Goal: Book appointment/travel/reservation

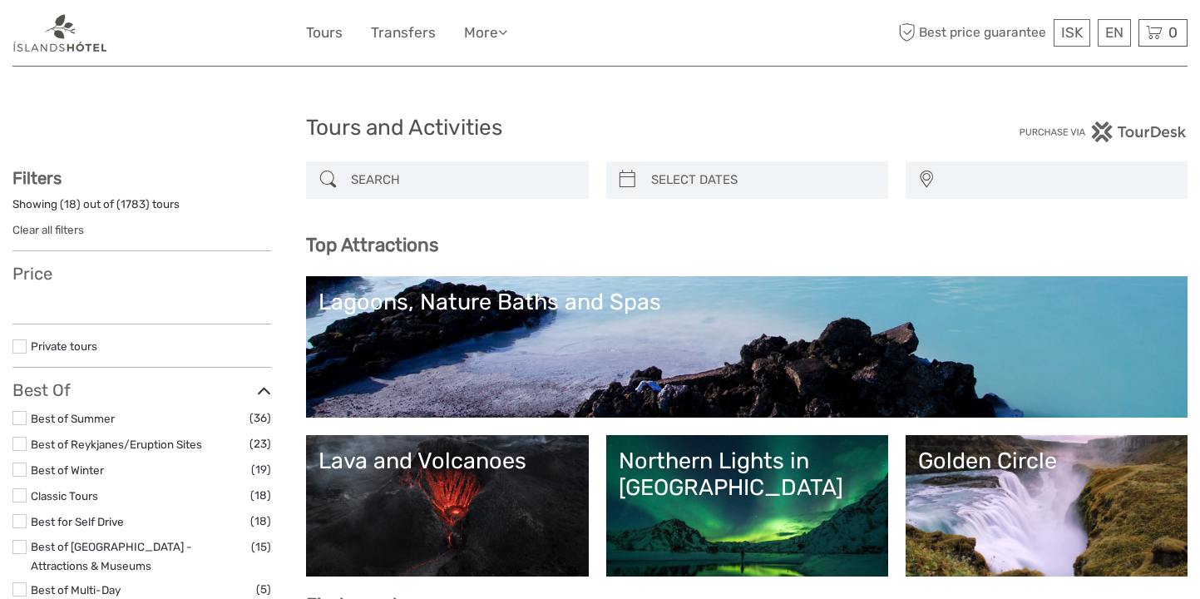
select select
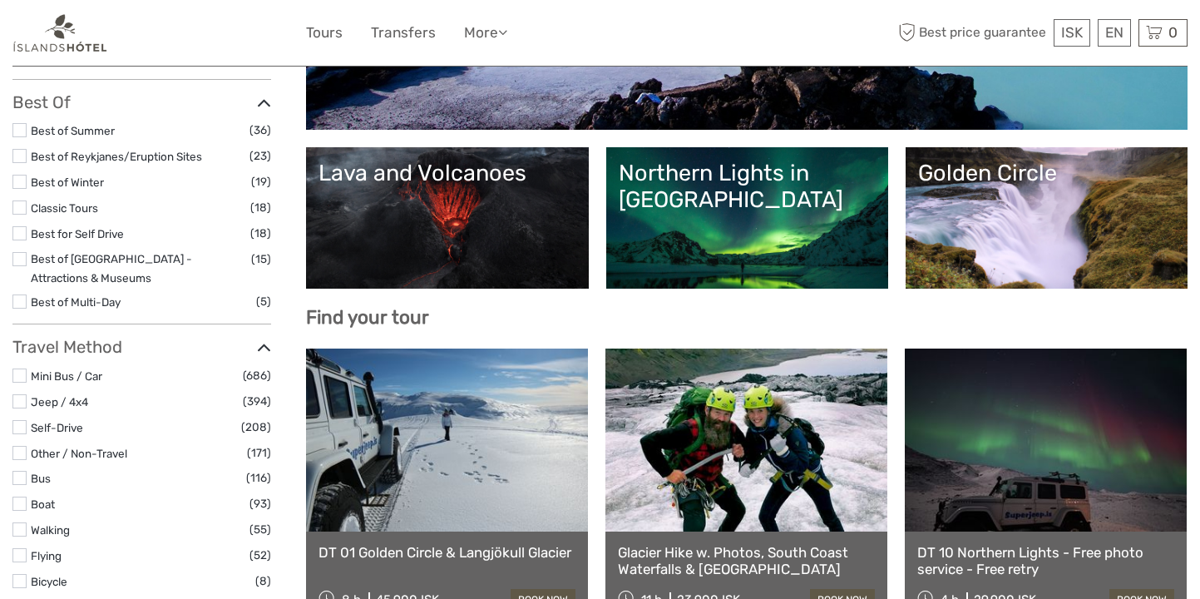
select select
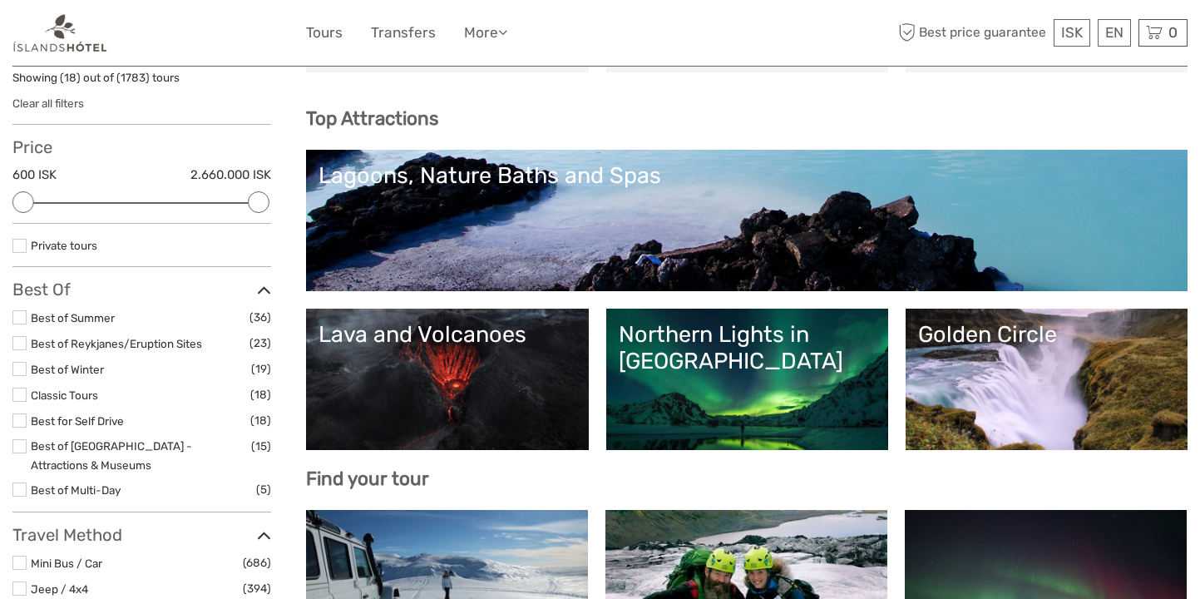
scroll to position [126, 0]
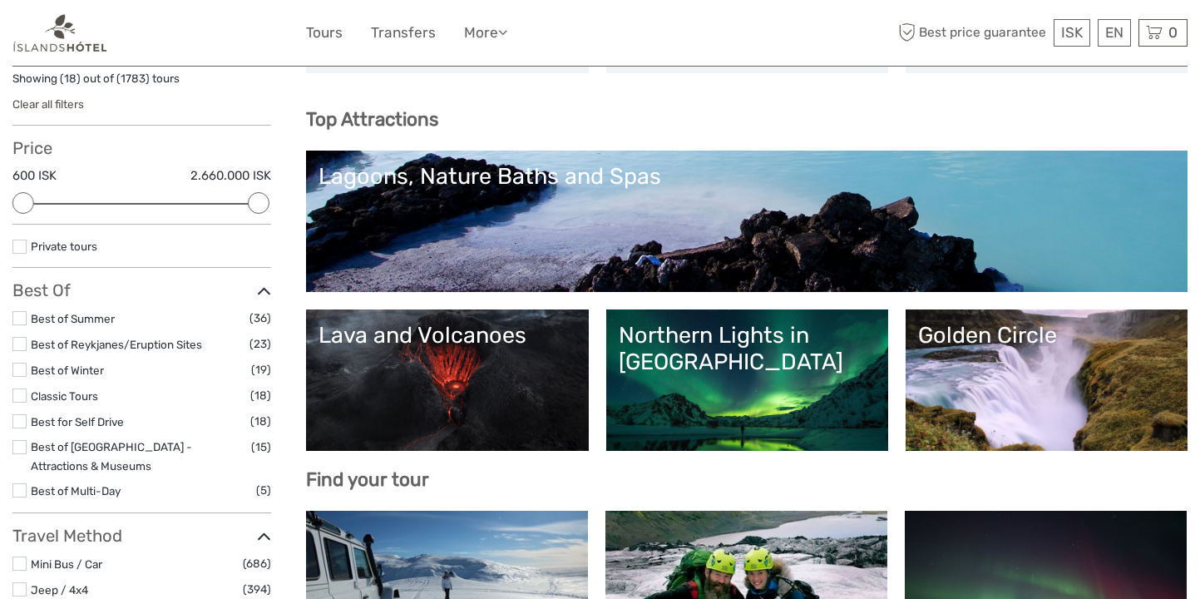
click at [764, 349] on div "Northern Lights in [GEOGRAPHIC_DATA]" at bounding box center [746, 349] width 257 height 54
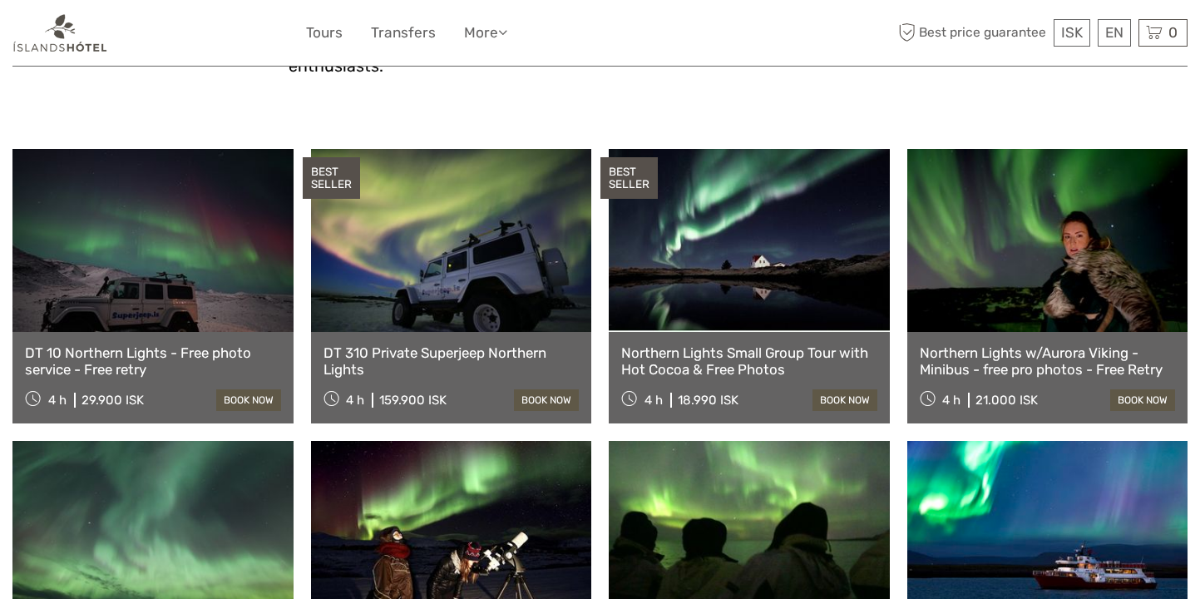
scroll to position [499, 0]
